Goal: Transaction & Acquisition: Obtain resource

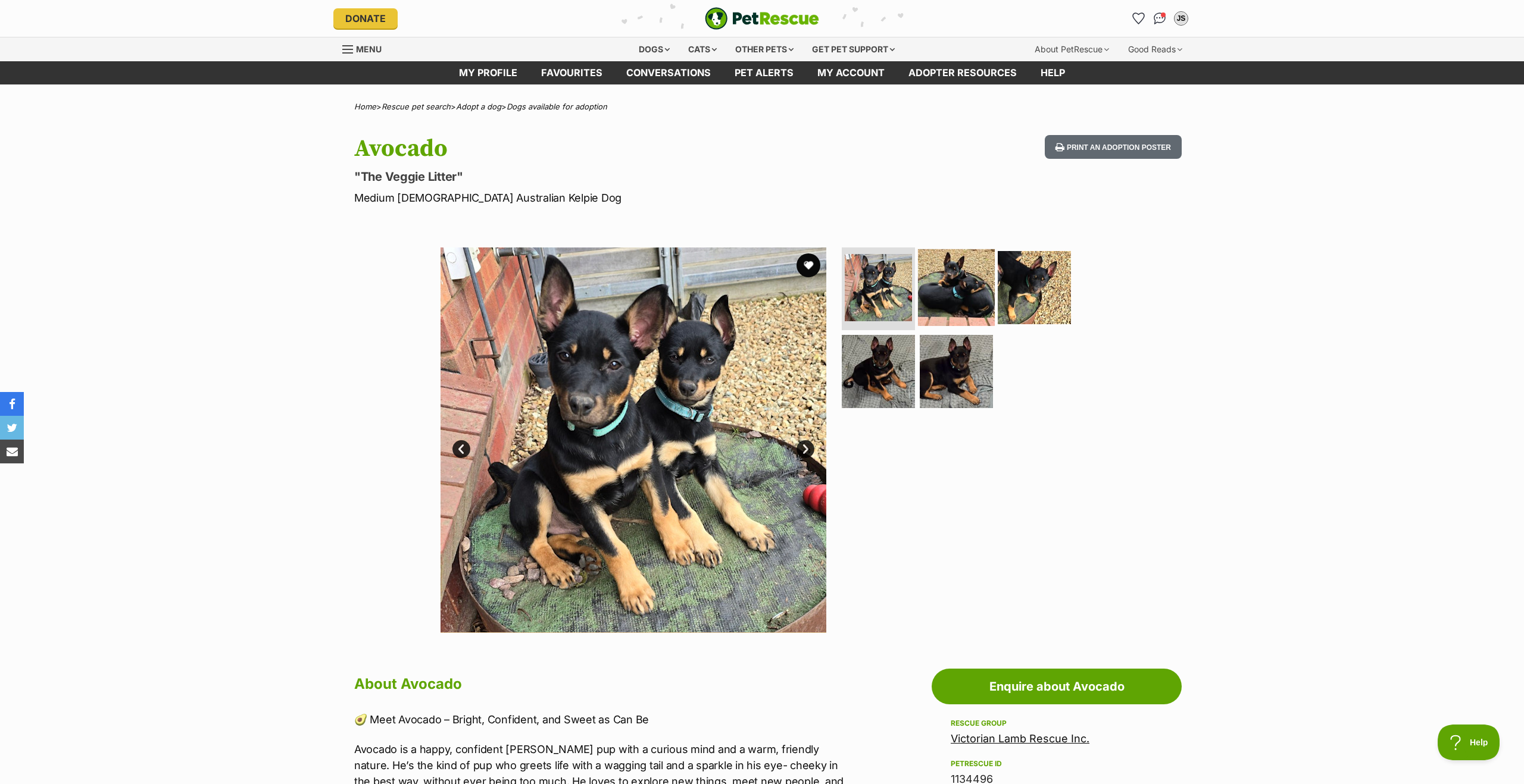
click at [957, 304] on img at bounding box center [956, 287] width 77 height 77
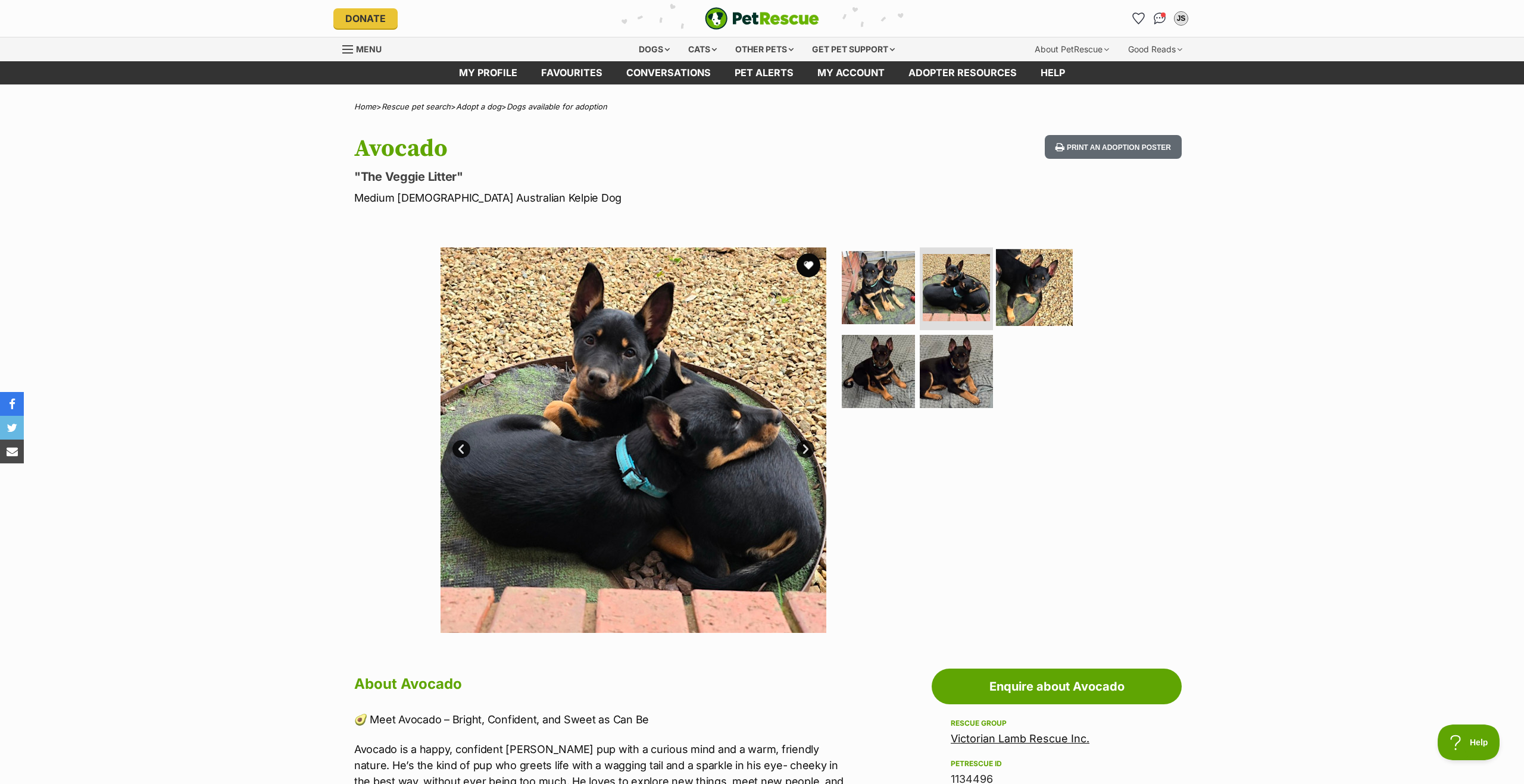
click at [1031, 292] on img at bounding box center [1034, 287] width 77 height 77
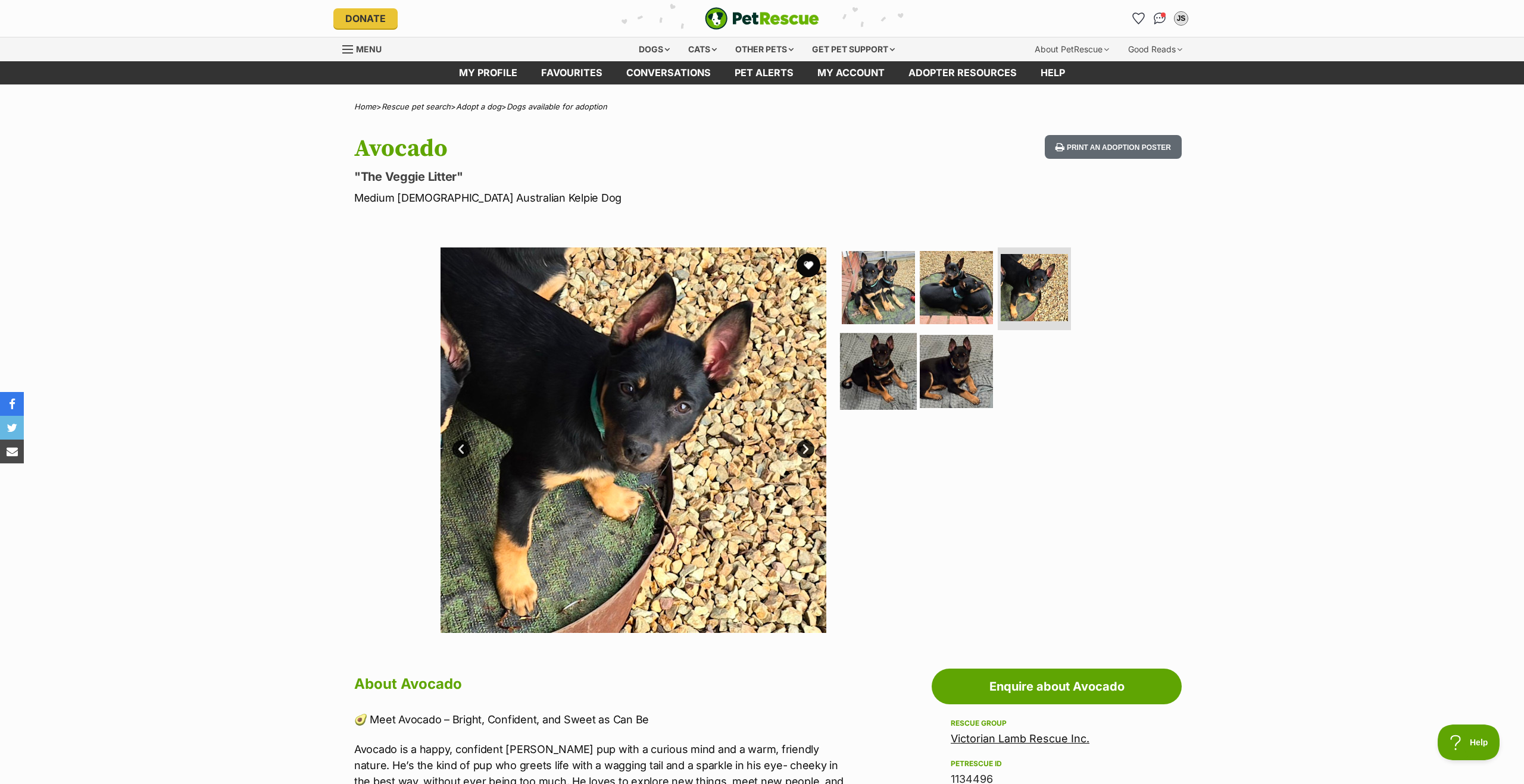
click at [875, 350] on img at bounding box center [878, 372] width 77 height 77
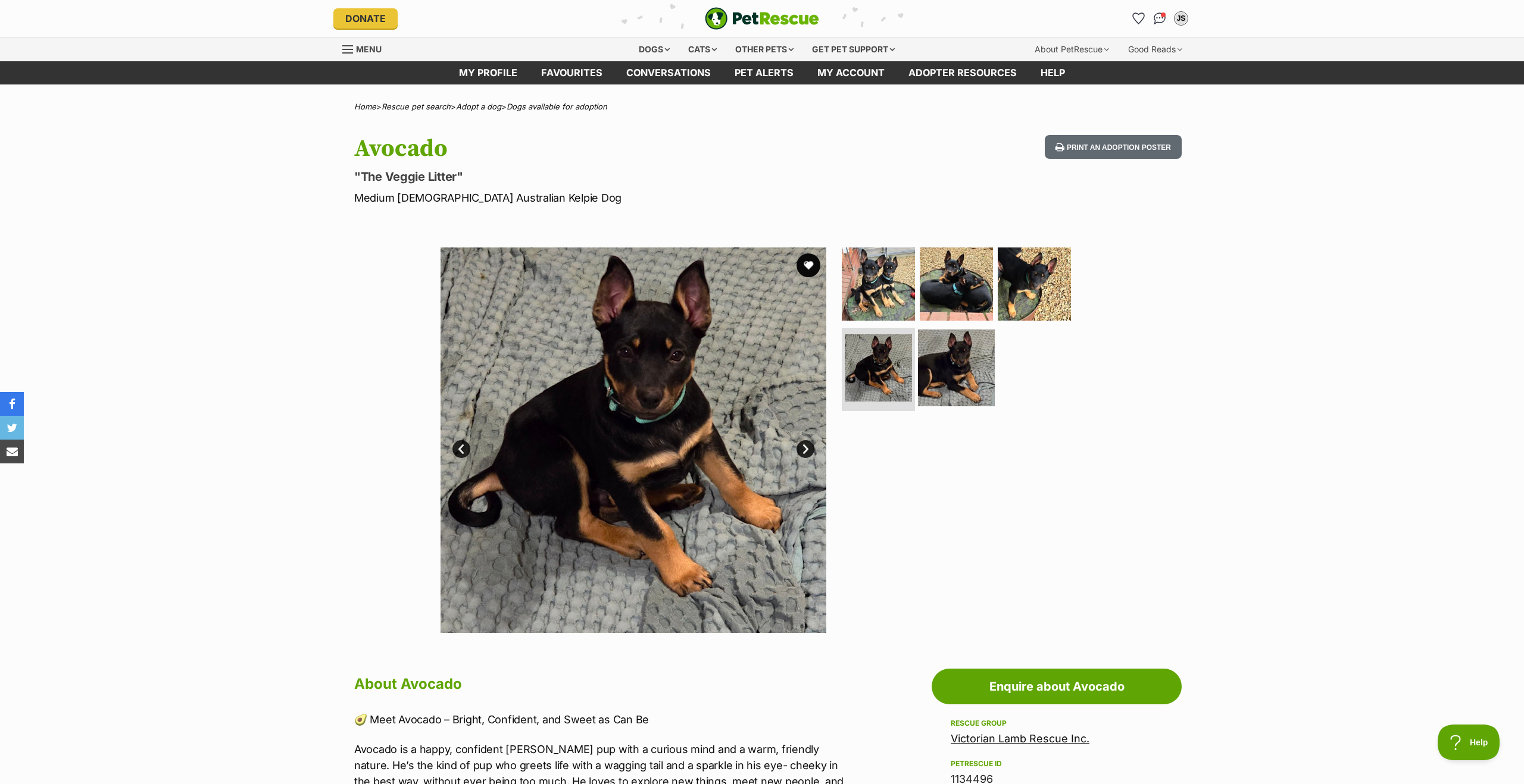
click at [940, 355] on img at bounding box center [956, 368] width 77 height 77
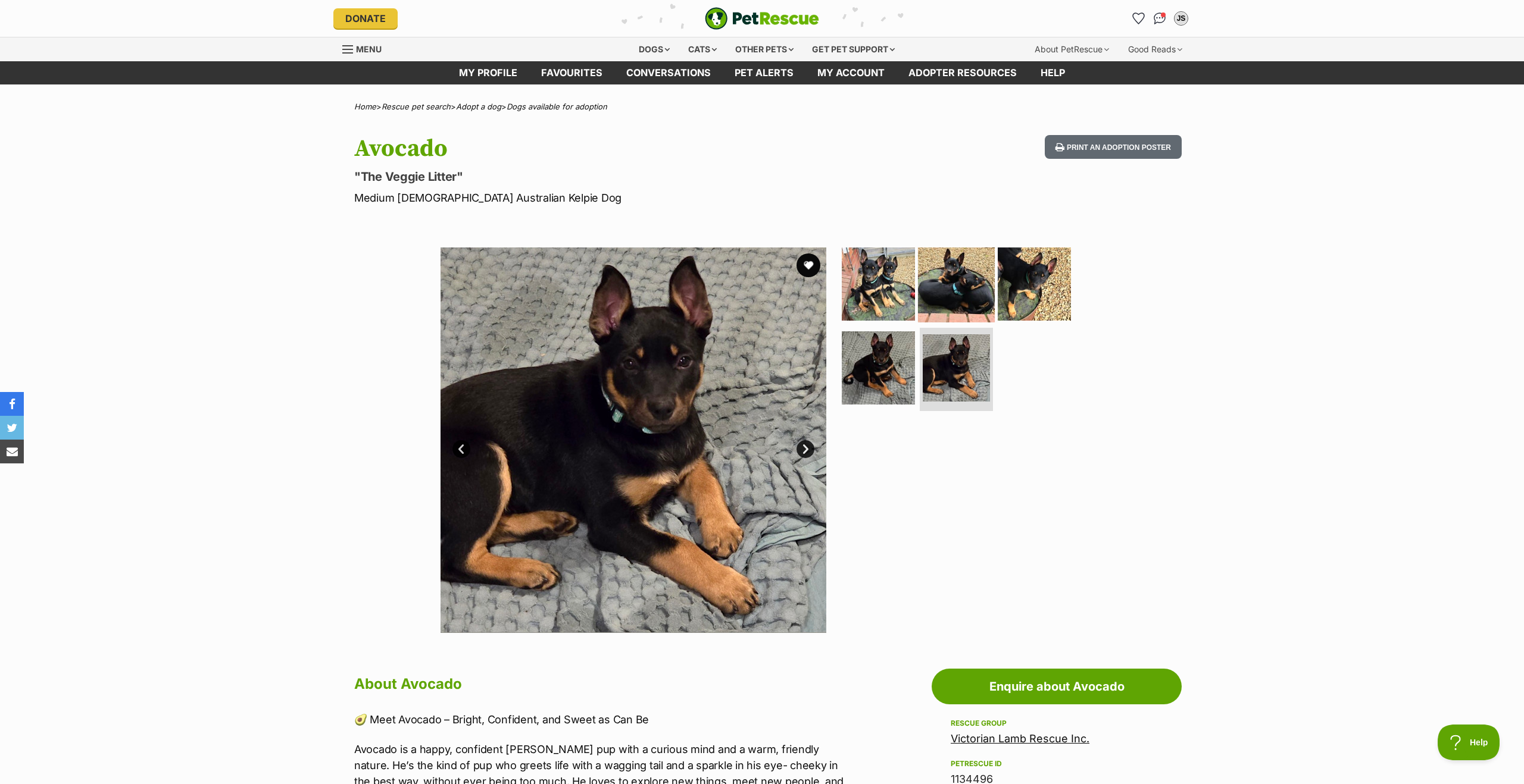
click at [966, 275] on img at bounding box center [956, 283] width 77 height 77
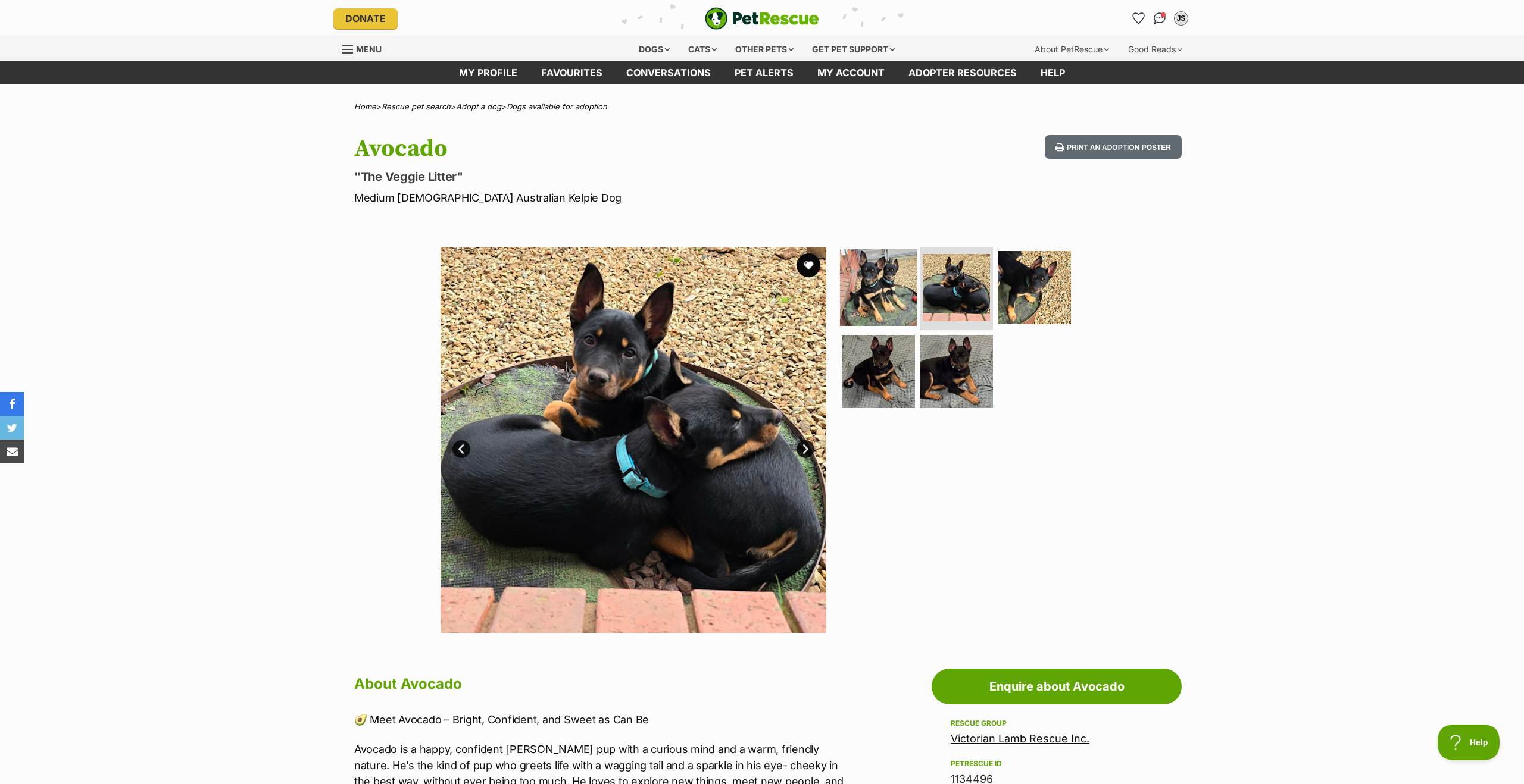
click at [883, 271] on img at bounding box center [878, 287] width 77 height 77
